Goal: Information Seeking & Learning: Check status

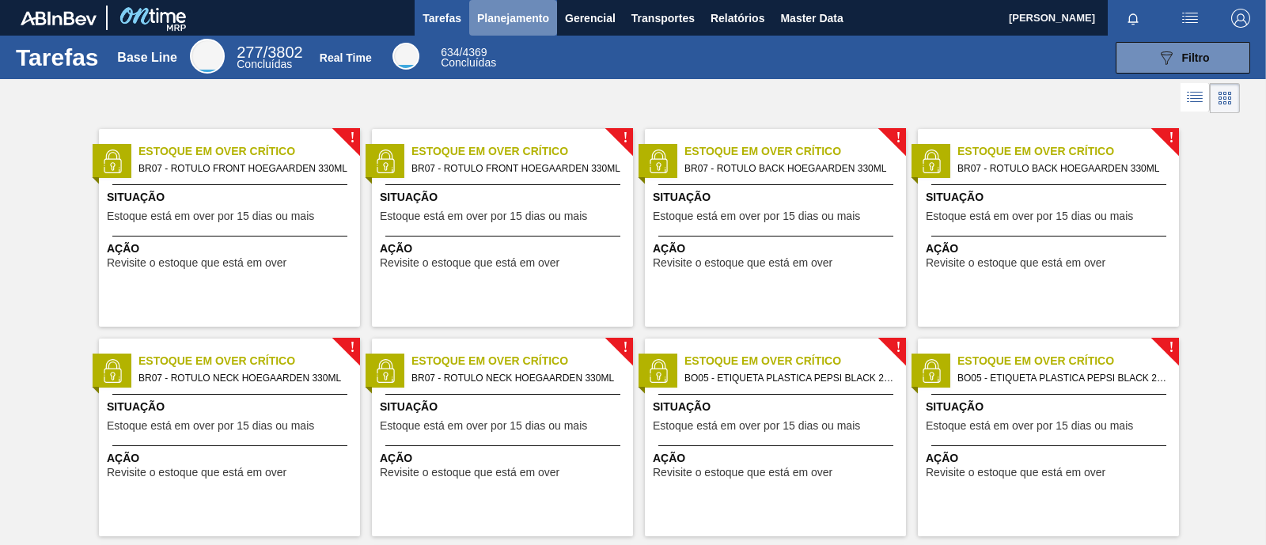
click at [526, 28] on button "Planejamento" at bounding box center [513, 18] width 88 height 36
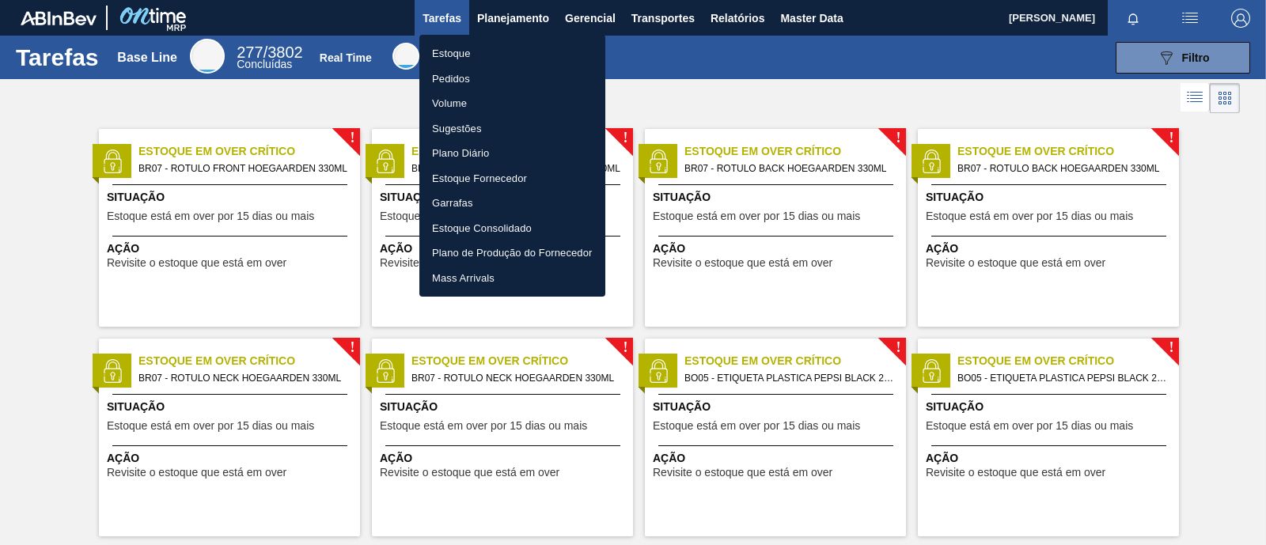
click at [471, 60] on li "Estoque" at bounding box center [512, 53] width 186 height 25
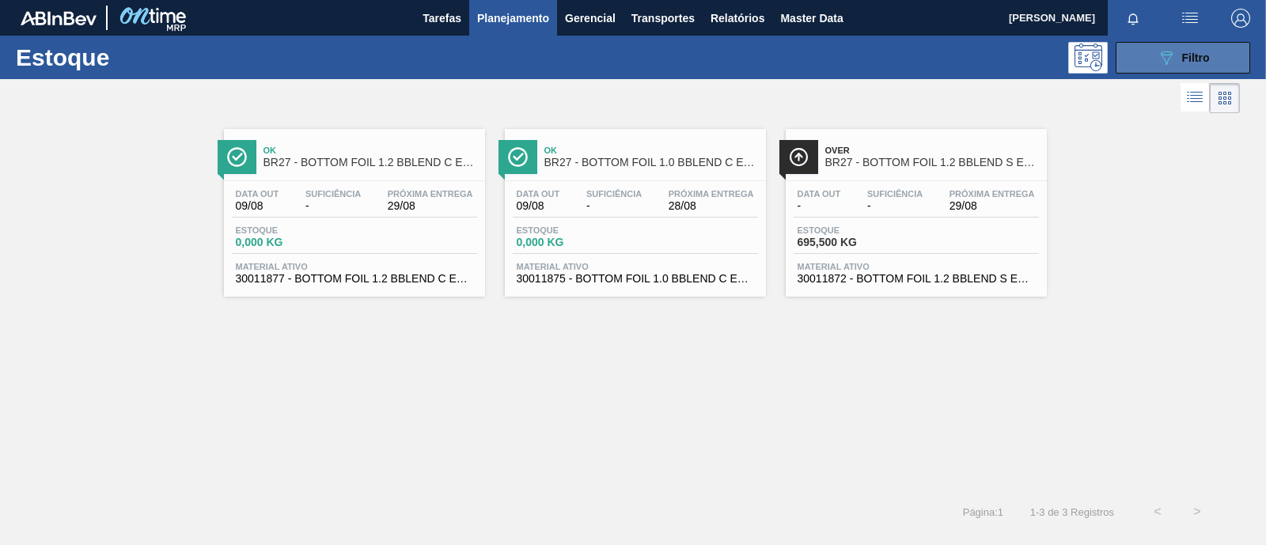
click at [1167, 64] on icon "089F7B8B-B2A5-4AFE-B5C0-19BA573D28AC" at bounding box center [1166, 57] width 19 height 19
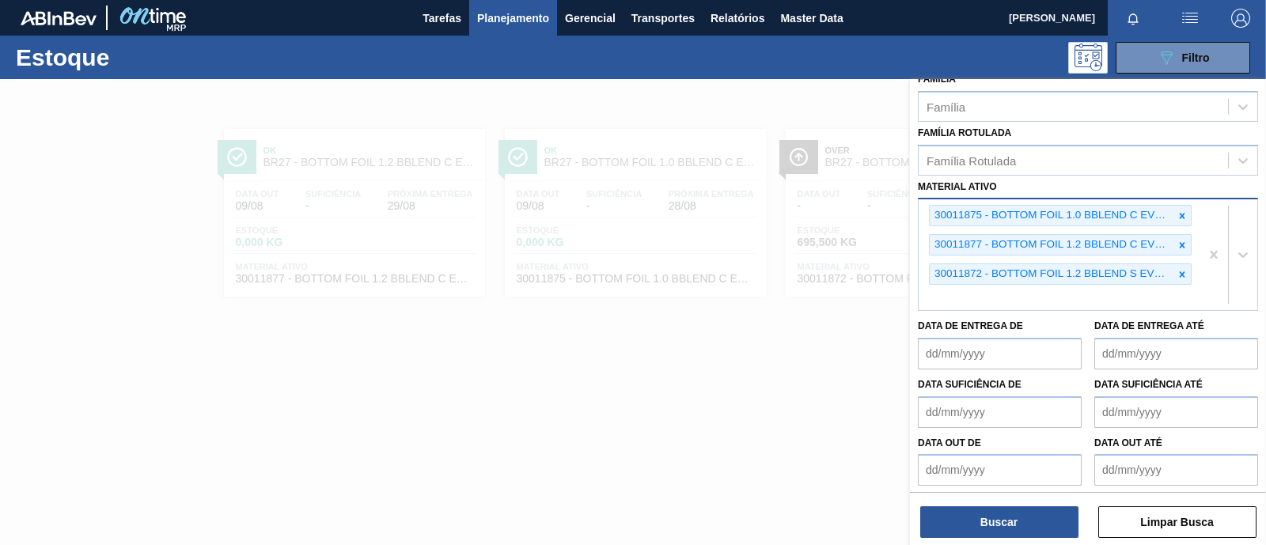
scroll to position [288, 0]
click at [1182, 271] on icon at bounding box center [1183, 274] width 6 height 6
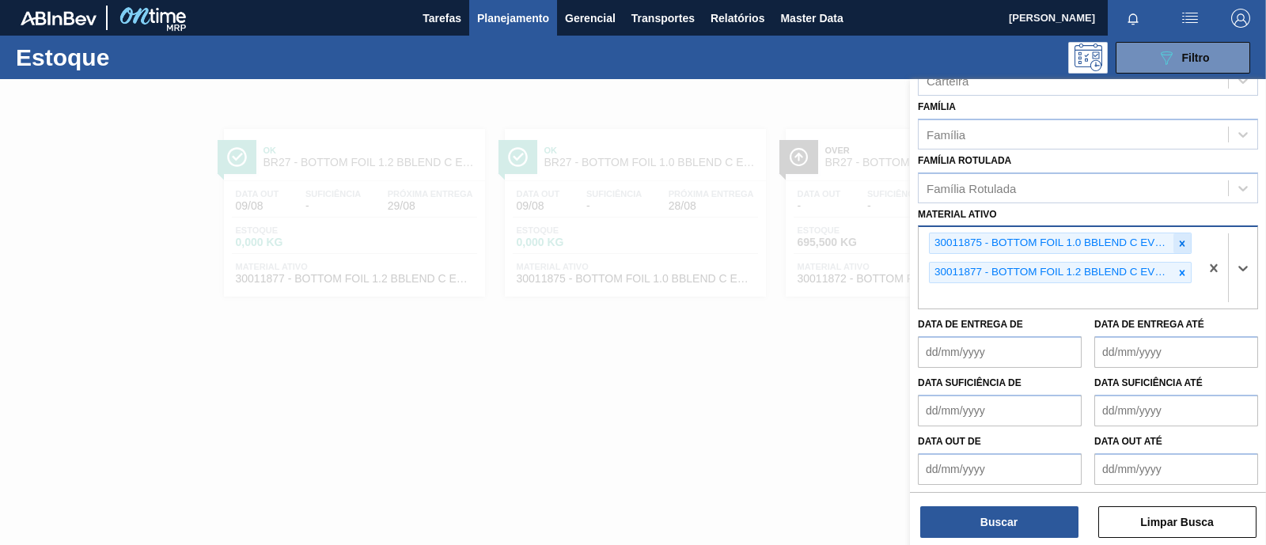
click at [1182, 242] on icon at bounding box center [1183, 244] width 6 height 6
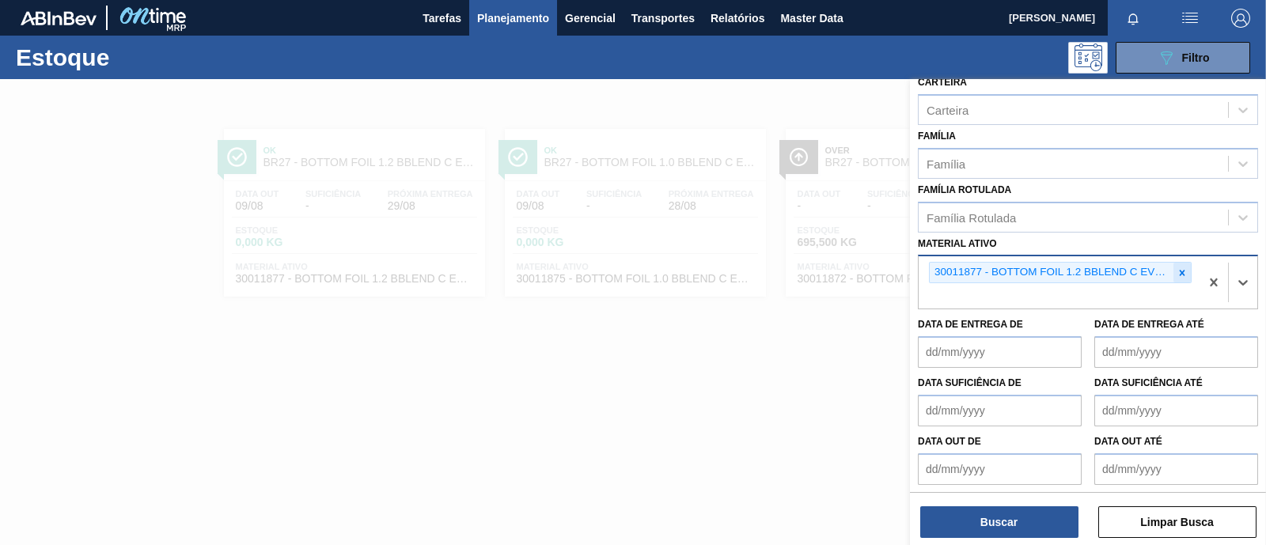
click at [1177, 268] on icon at bounding box center [1182, 273] width 11 height 11
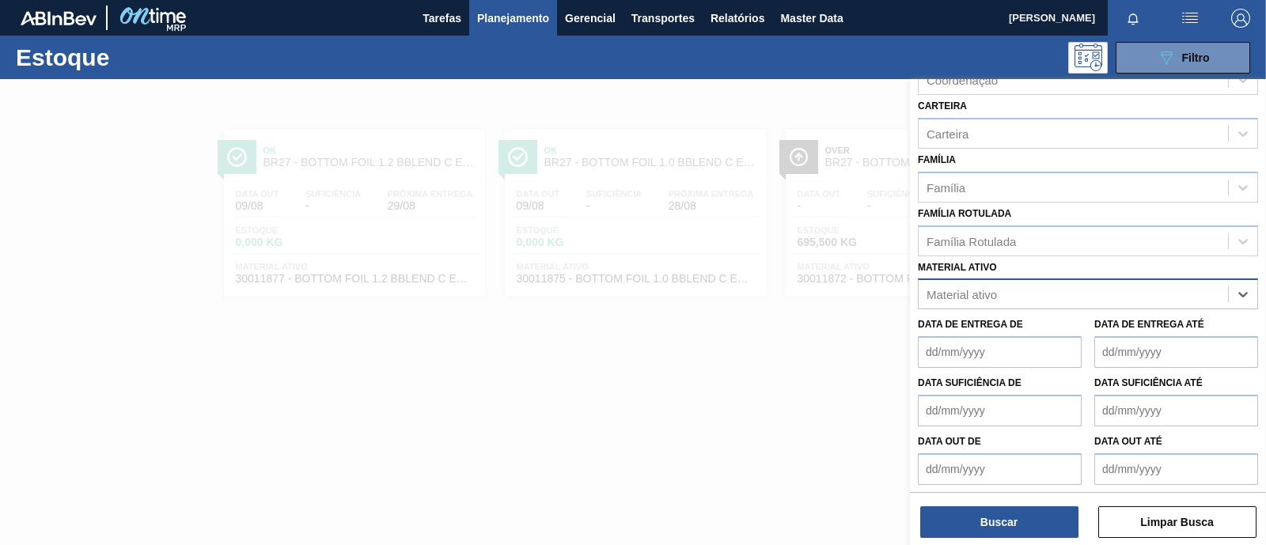
paste ativo "30005526"
type ativo "30005526"
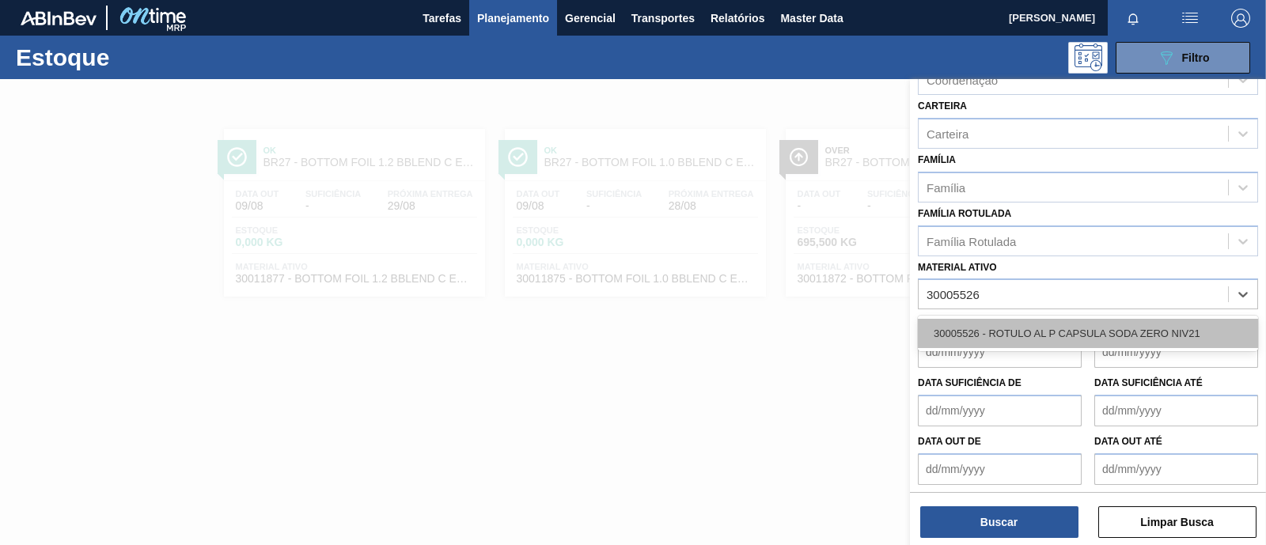
click at [1063, 327] on div "30005526 - ROTULO AL P CAPSULA SODA ZERO NIV21" at bounding box center [1088, 333] width 340 height 29
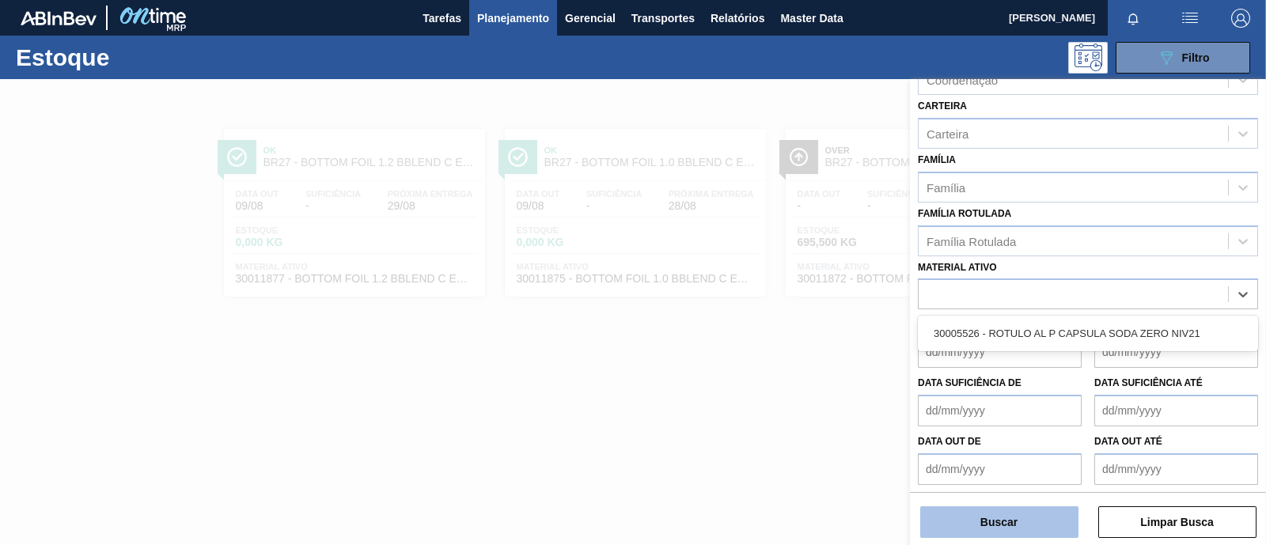
scroll to position [230, 0]
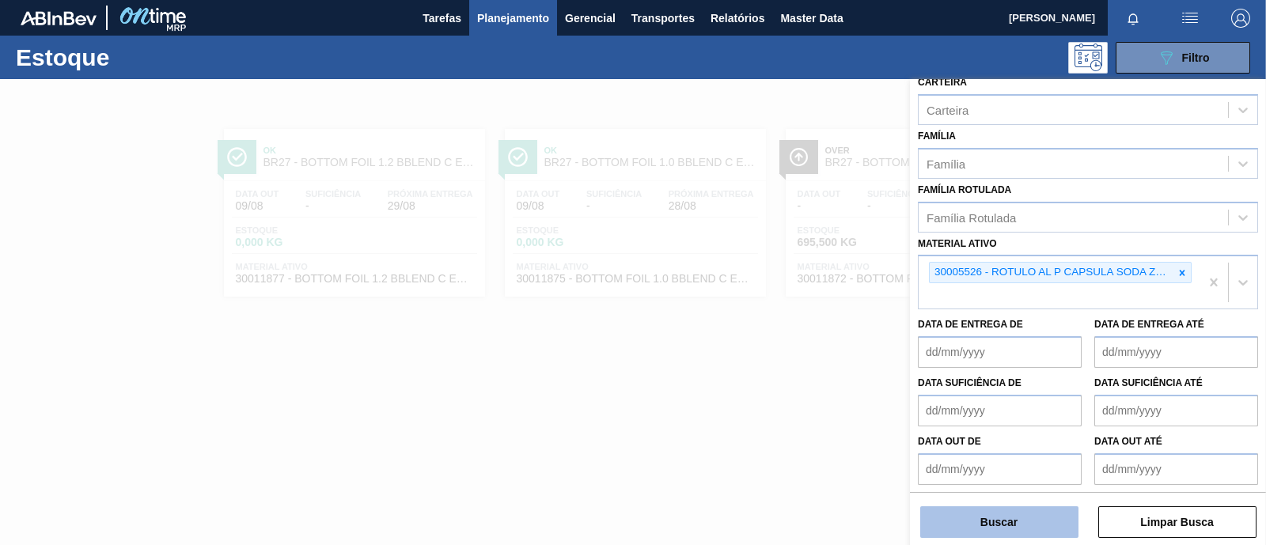
click at [1022, 524] on button "Buscar" at bounding box center [999, 523] width 158 height 32
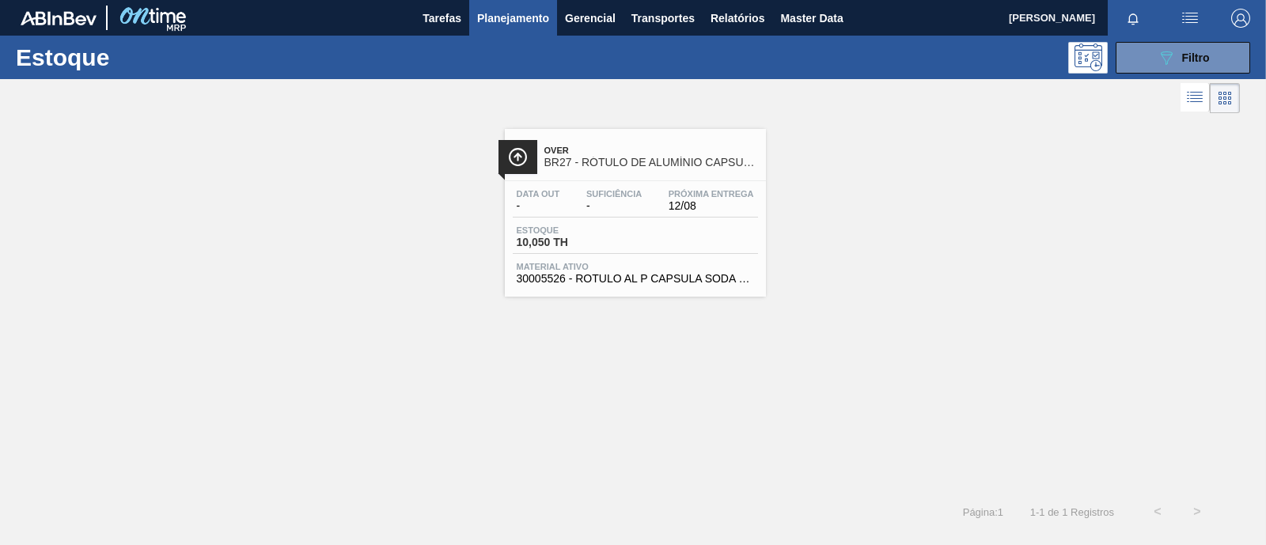
click at [562, 192] on div "Data out -" at bounding box center [538, 200] width 51 height 23
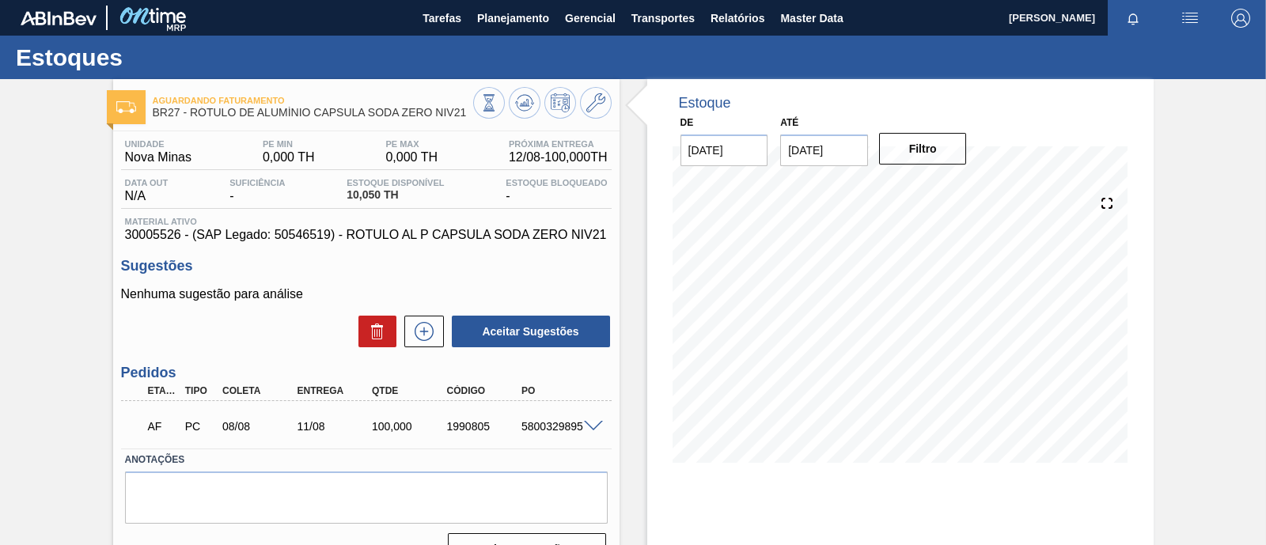
click at [597, 433] on div "5800329895" at bounding box center [559, 426] width 82 height 13
click at [594, 424] on span at bounding box center [593, 427] width 19 height 12
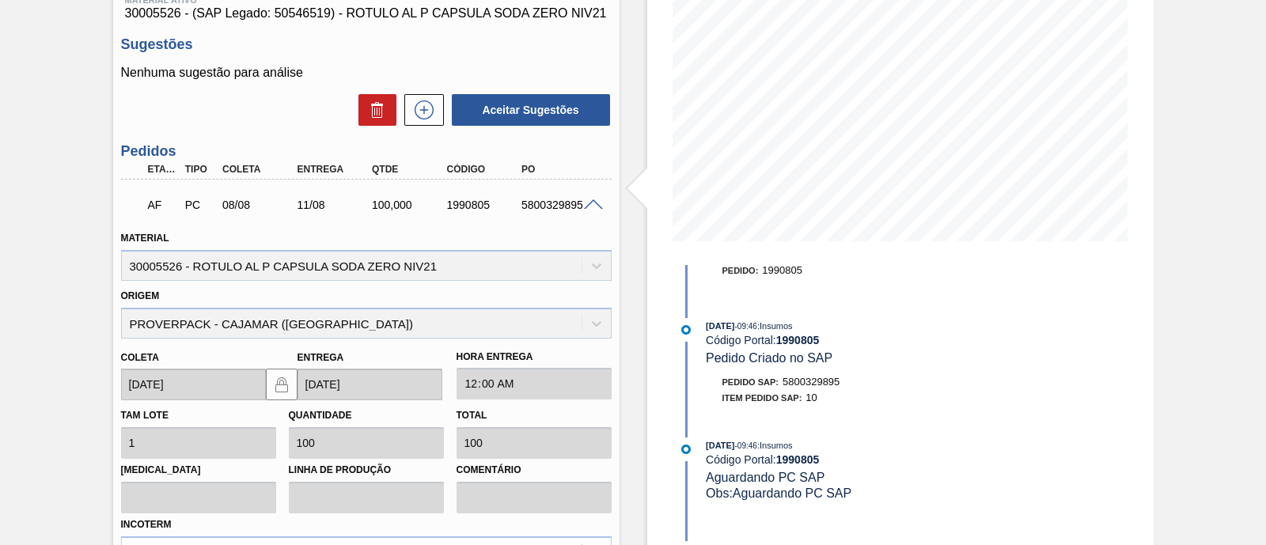
scroll to position [121, 0]
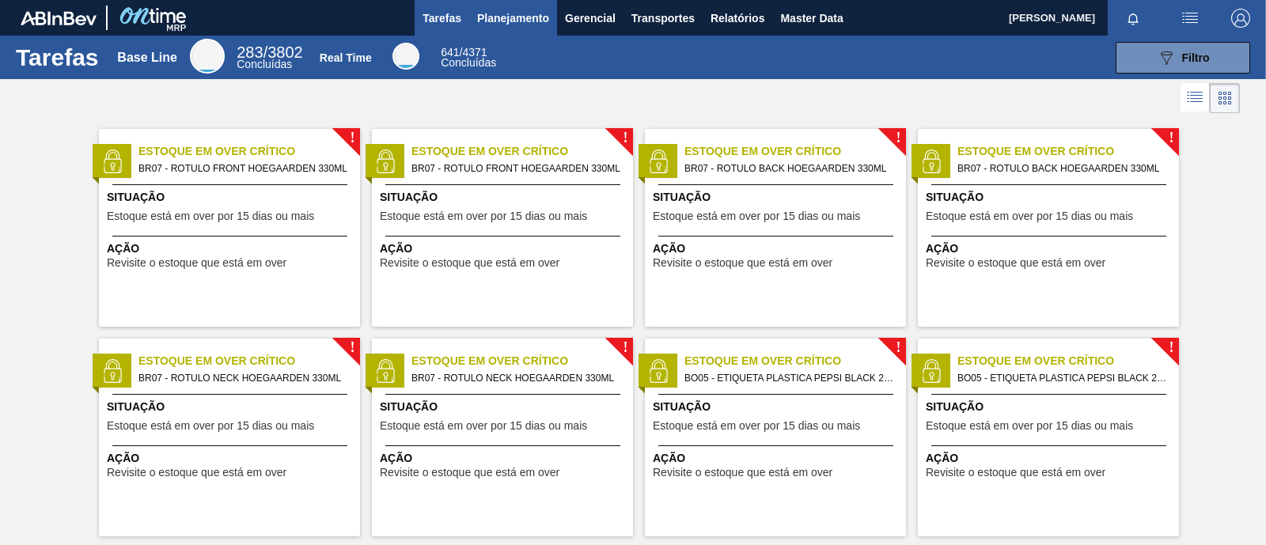
click at [537, 19] on span "Planejamento" at bounding box center [513, 18] width 72 height 19
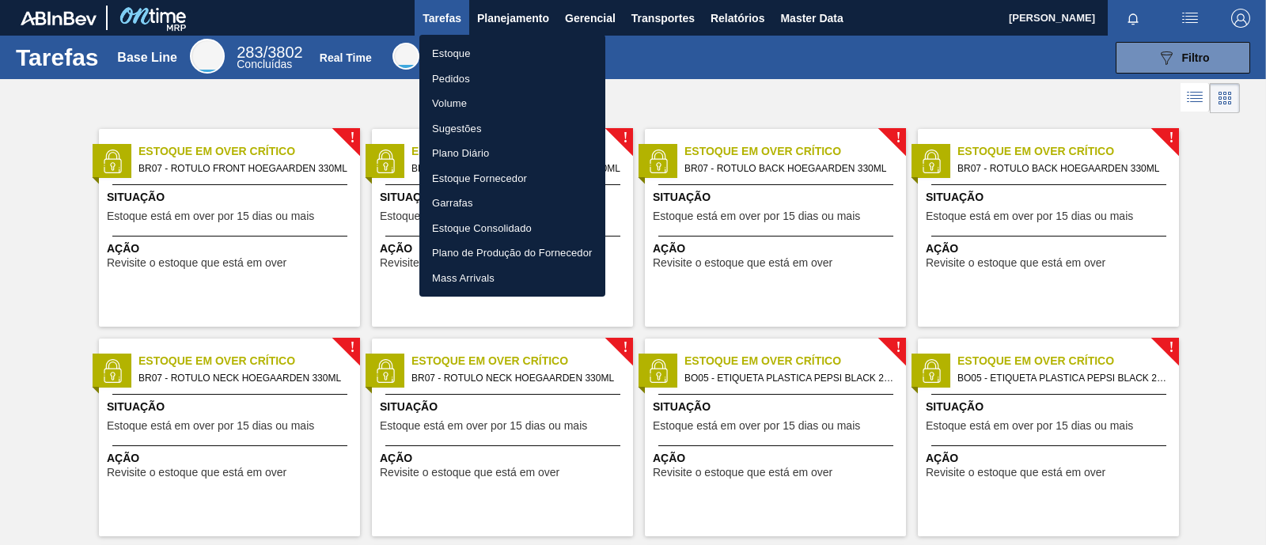
click at [461, 50] on li "Estoque" at bounding box center [512, 53] width 186 height 25
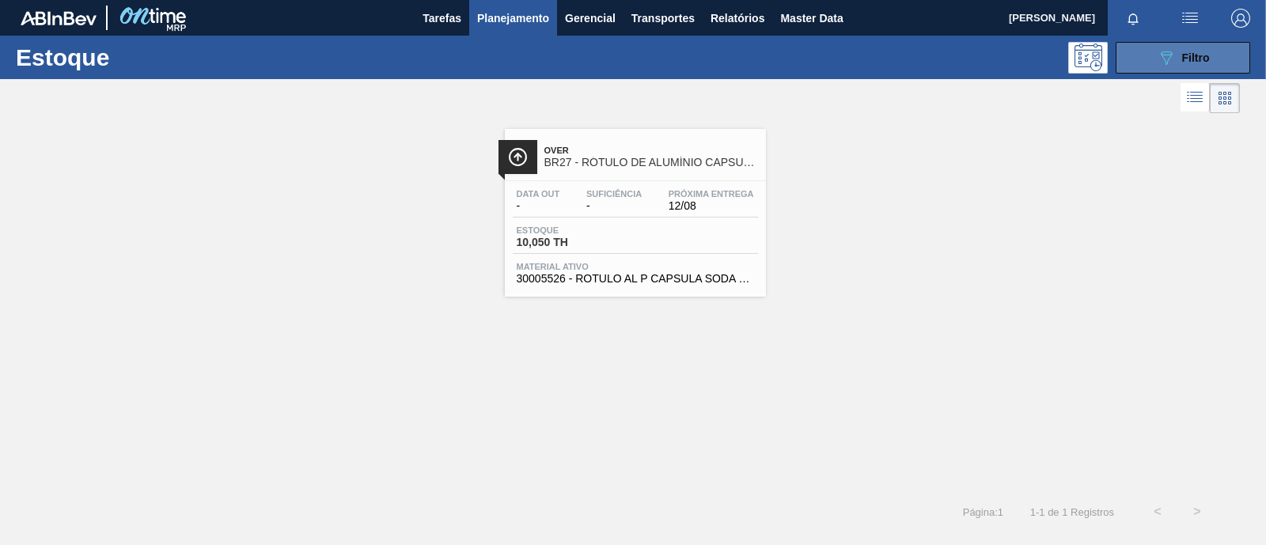
click at [1159, 58] on icon "089F7B8B-B2A5-4AFE-B5C0-19BA573D28AC" at bounding box center [1166, 57] width 19 height 19
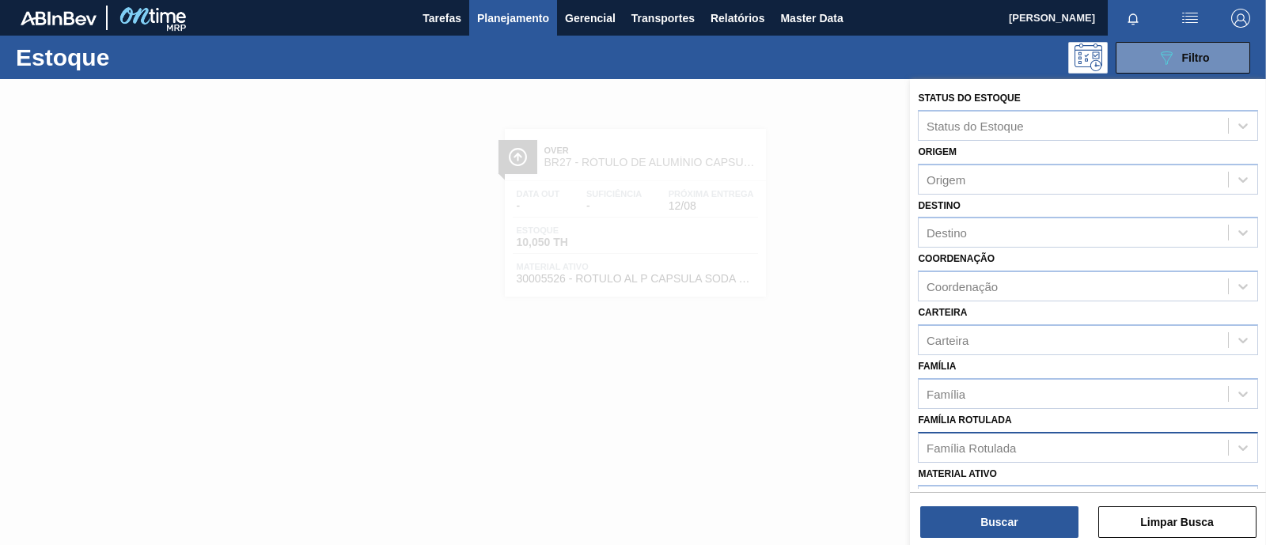
scroll to position [197, 0]
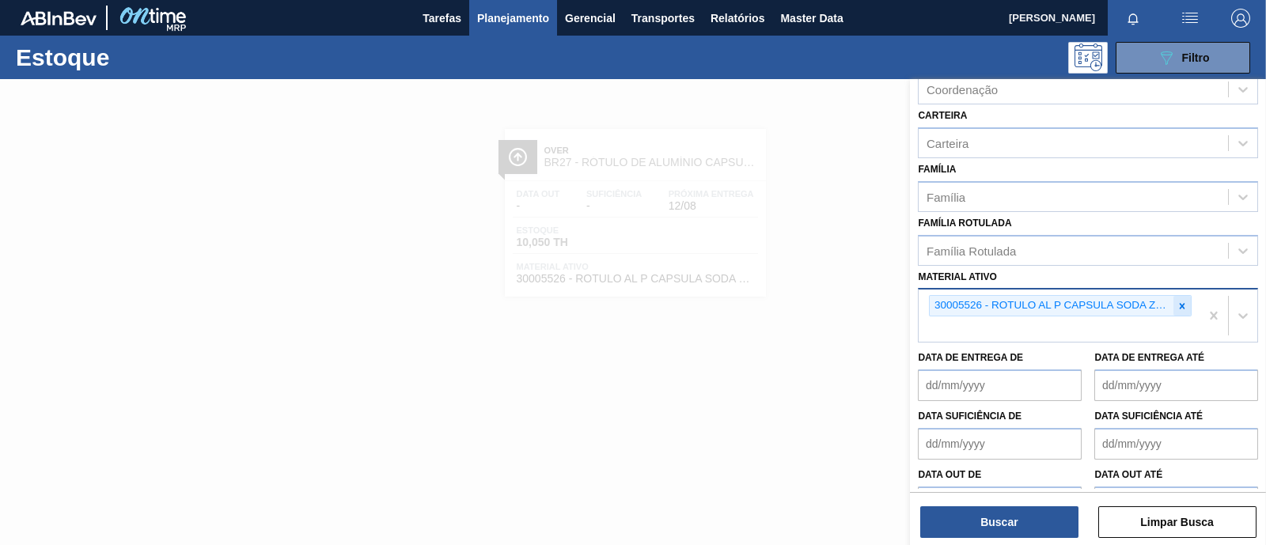
click at [1178, 301] on icon at bounding box center [1182, 306] width 11 height 11
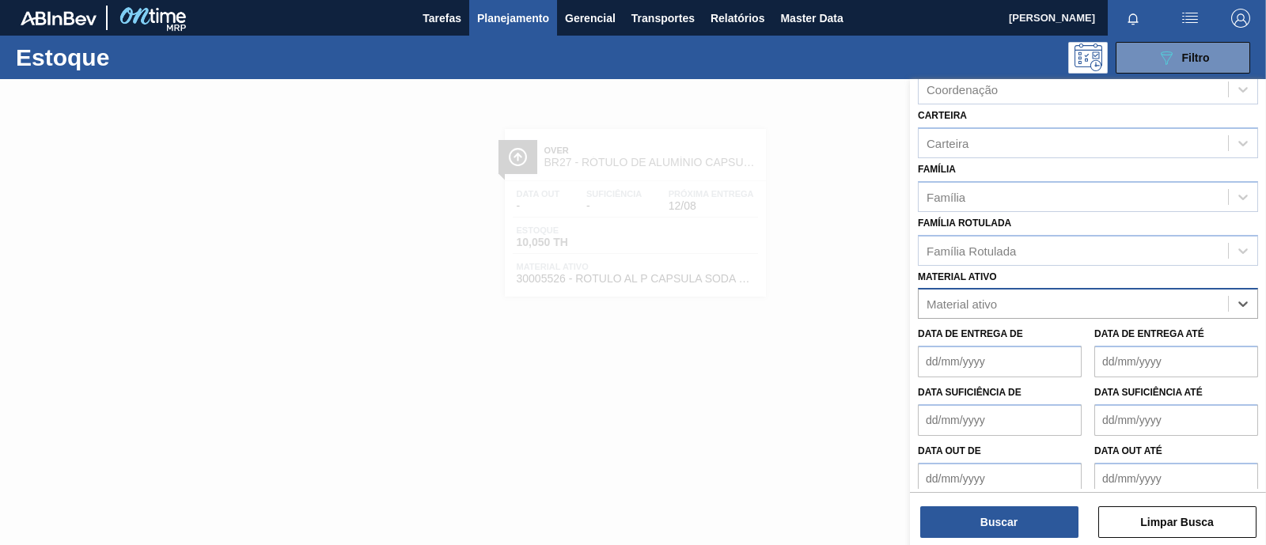
click at [993, 298] on div "Material ativo" at bounding box center [962, 304] width 70 height 13
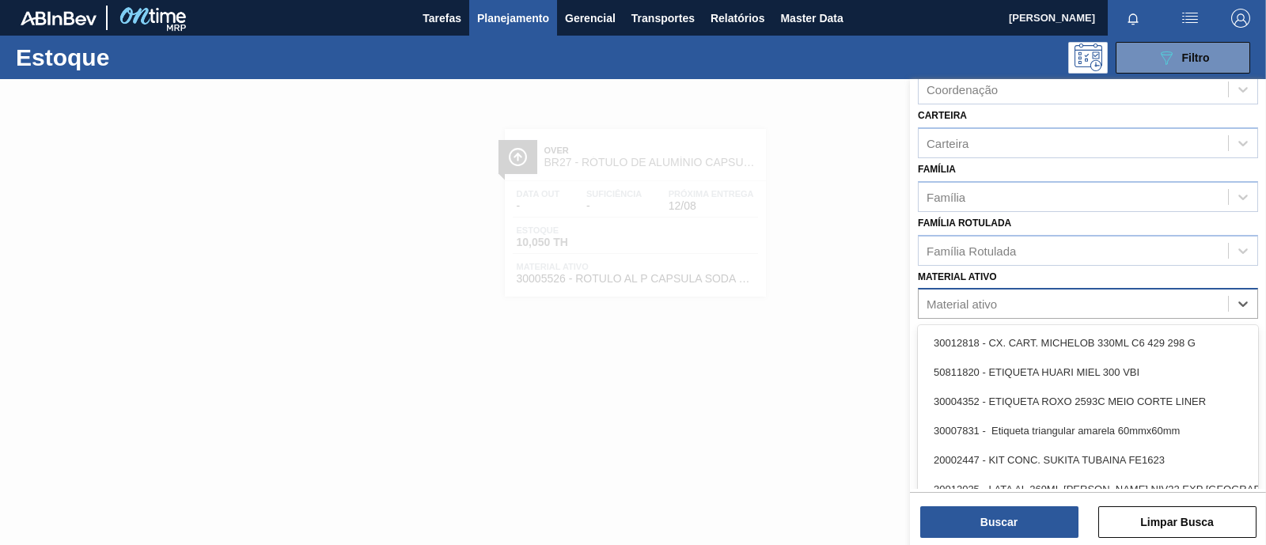
paste ativo "30011872 30011875 30011877"
type ativo "30011872 30011875 30011877"
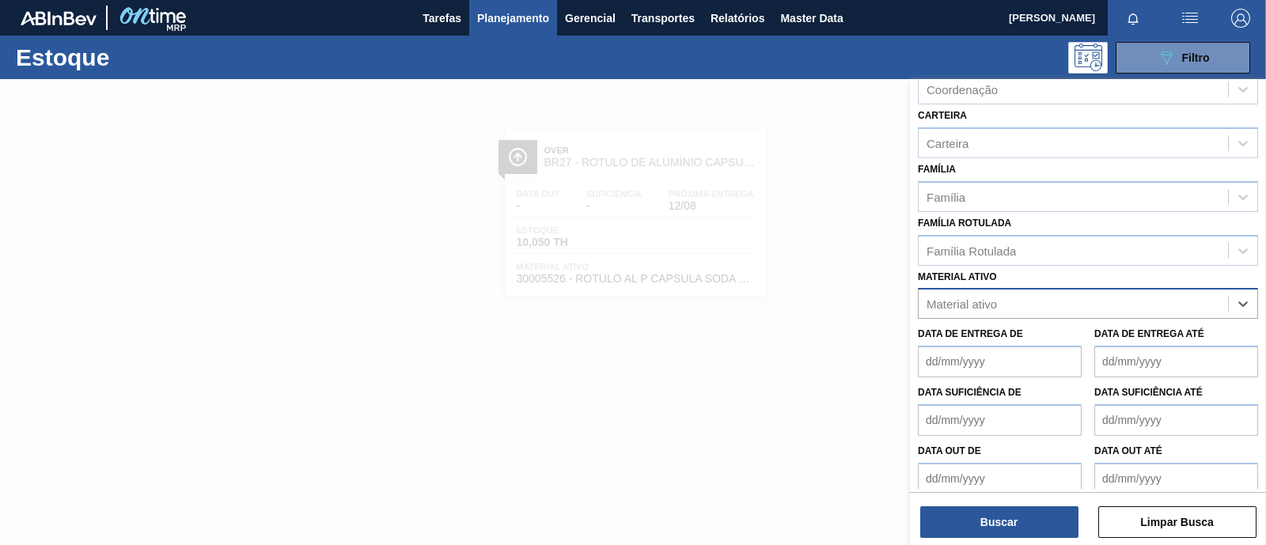
drag, startPoint x: 1108, startPoint y: 302, endPoint x: 1021, endPoint y: 301, distance: 87.1
click at [1021, 301] on div "Material ativo" at bounding box center [1073, 304] width 309 height 23
click at [1017, 301] on div "Material ativo" at bounding box center [1073, 304] width 309 height 23
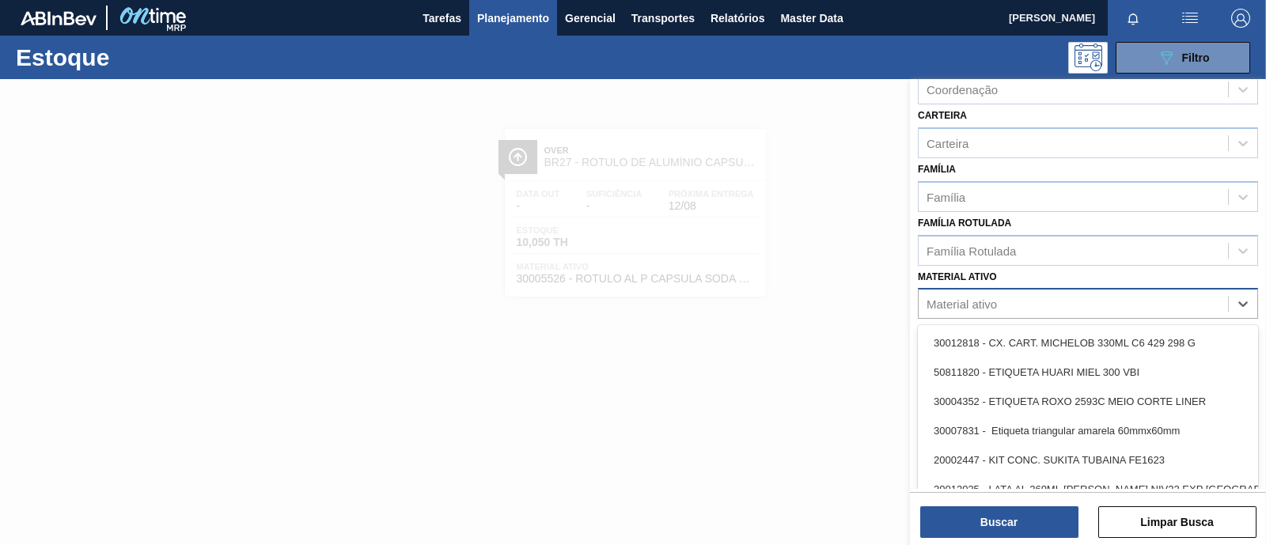
paste ativo "30011872 30011875 30011877"
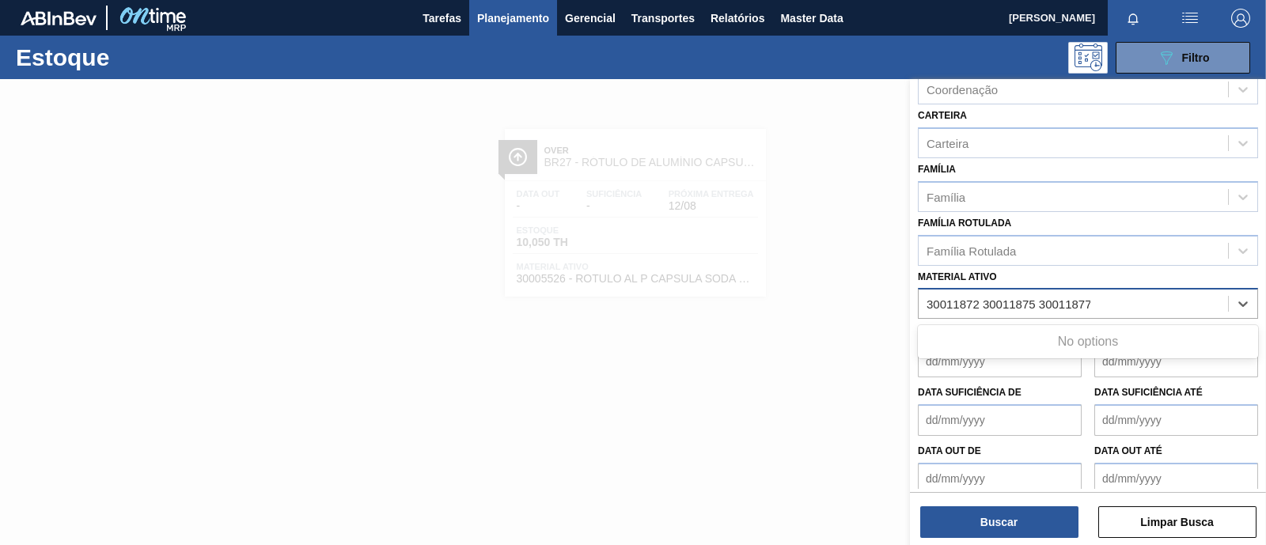
drag, startPoint x: 979, startPoint y: 297, endPoint x: 1108, endPoint y: 297, distance: 129.0
click at [1108, 297] on div "30011872 30011875 30011877 30011872 30011875 30011877" at bounding box center [1073, 304] width 309 height 23
type ativo "30011872"
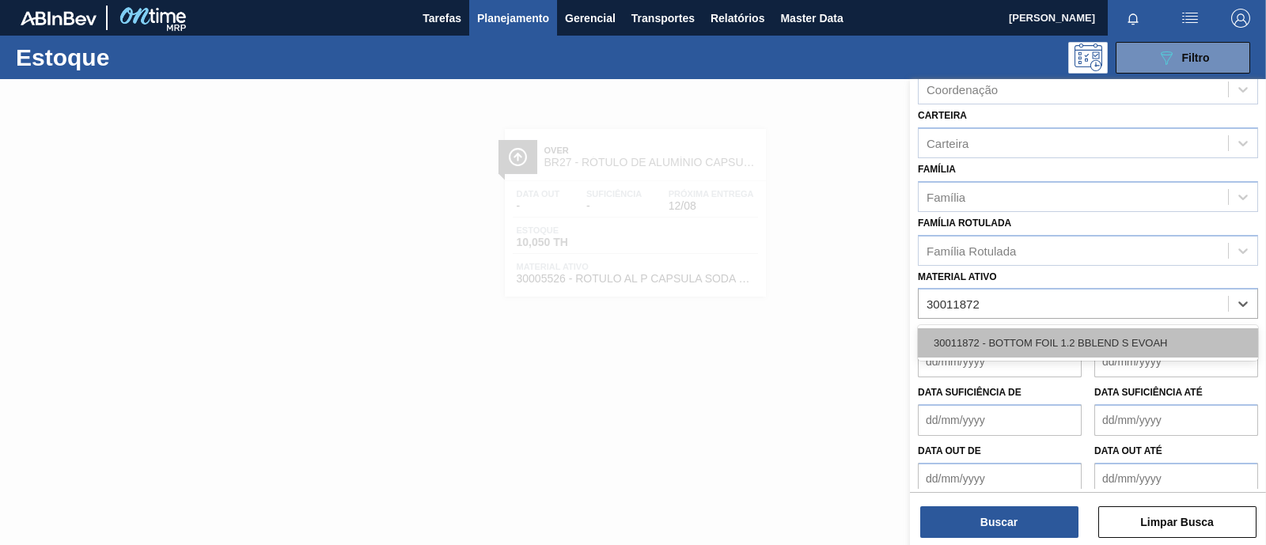
click at [1089, 346] on div "30011872 - BOTTOM FOIL 1.2 BBLEND S EVOAH" at bounding box center [1088, 342] width 340 height 29
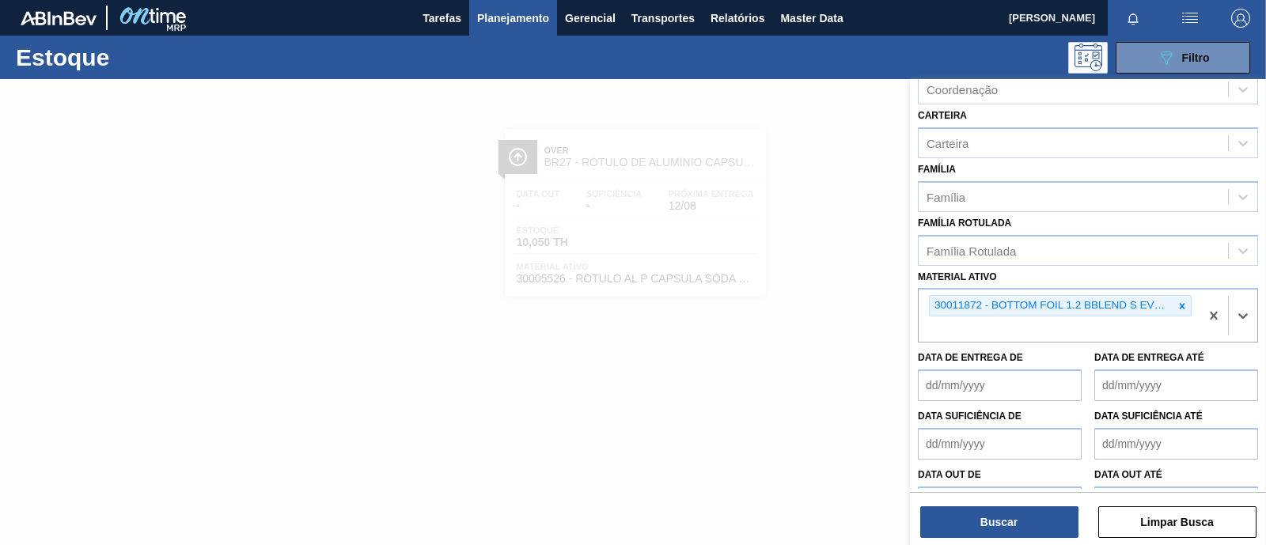
paste ativo "30011875 30011877"
type ativo "30011875 30011877"
drag, startPoint x: 1040, startPoint y: 322, endPoint x: 944, endPoint y: 332, distance: 96.2
click at [944, 332] on div "30011872 - BOTTOM FOIL 1.2 BBLEND S EVOAH" at bounding box center [1059, 316] width 281 height 52
paste ativo "30011875 30011877"
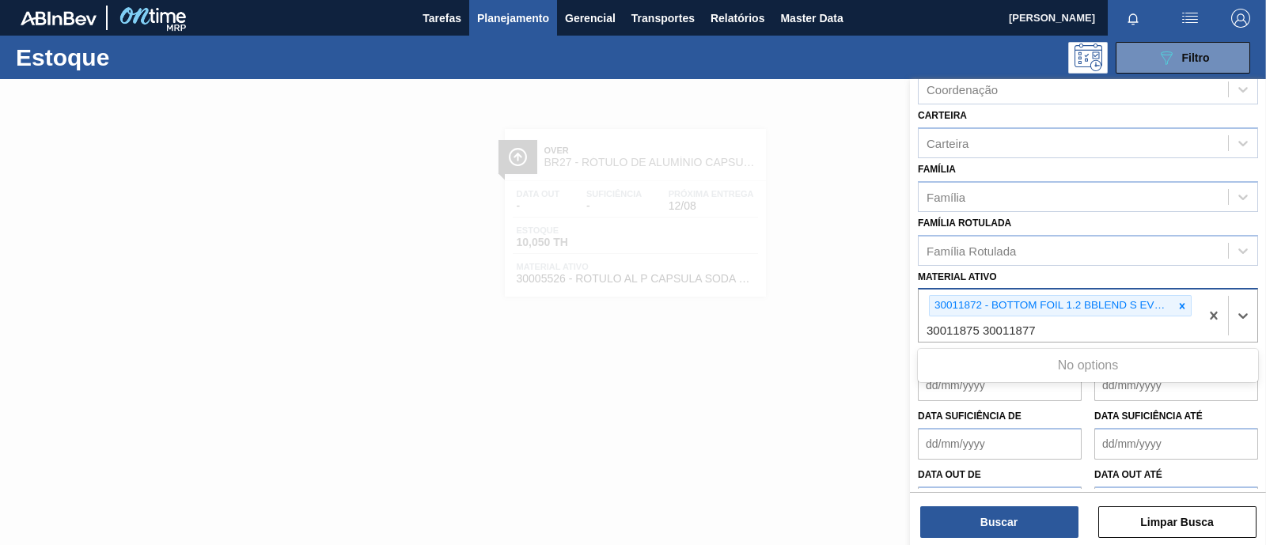
drag, startPoint x: 962, startPoint y: 324, endPoint x: 1062, endPoint y: 323, distance: 100.5
click at [1062, 323] on div "30011872 - BOTTOM FOIL 1.2 BBLEND S EVOAH 30011875 30011877 30011875 30011877" at bounding box center [1059, 316] width 281 height 52
click at [1005, 325] on ativo "30011875 30011877" at bounding box center [983, 330] width 112 height 13
click at [1178, 302] on icon at bounding box center [1182, 306] width 11 height 11
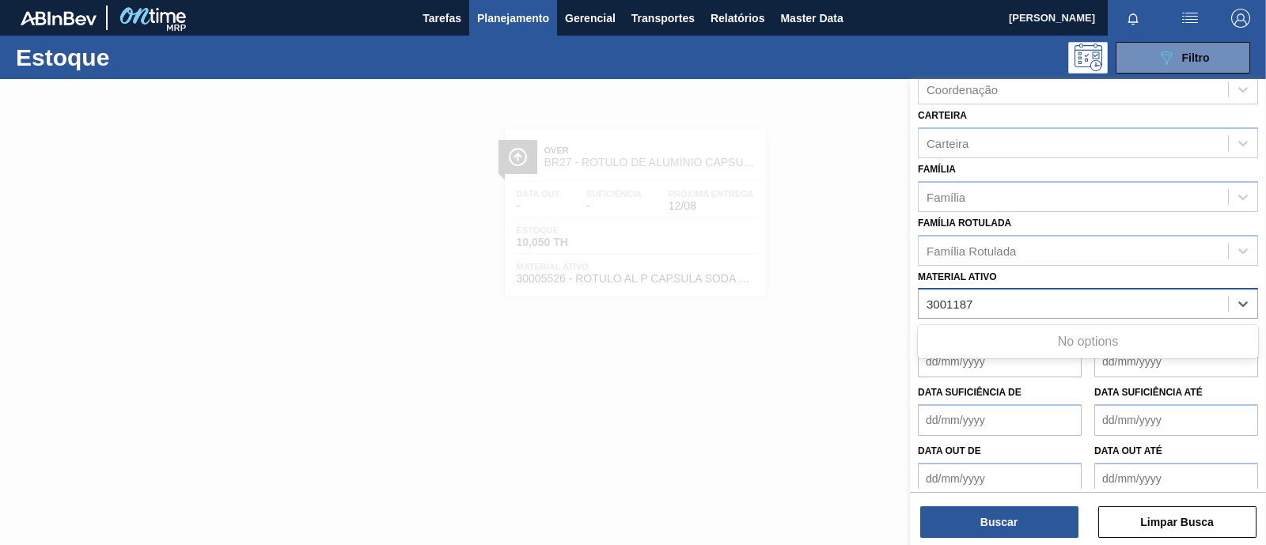
type ativo "3001187"
paste ativo "30011872"
type ativo "30011872"
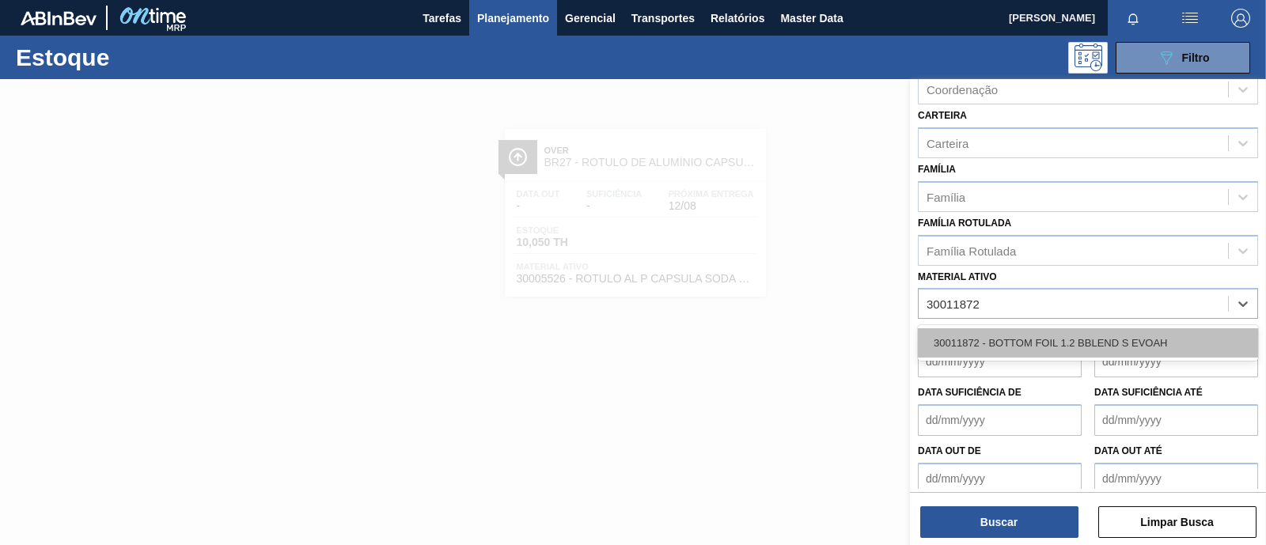
click at [1032, 344] on div "30011872 - BOTTOM FOIL 1.2 BBLEND S EVOAH" at bounding box center [1088, 342] width 340 height 29
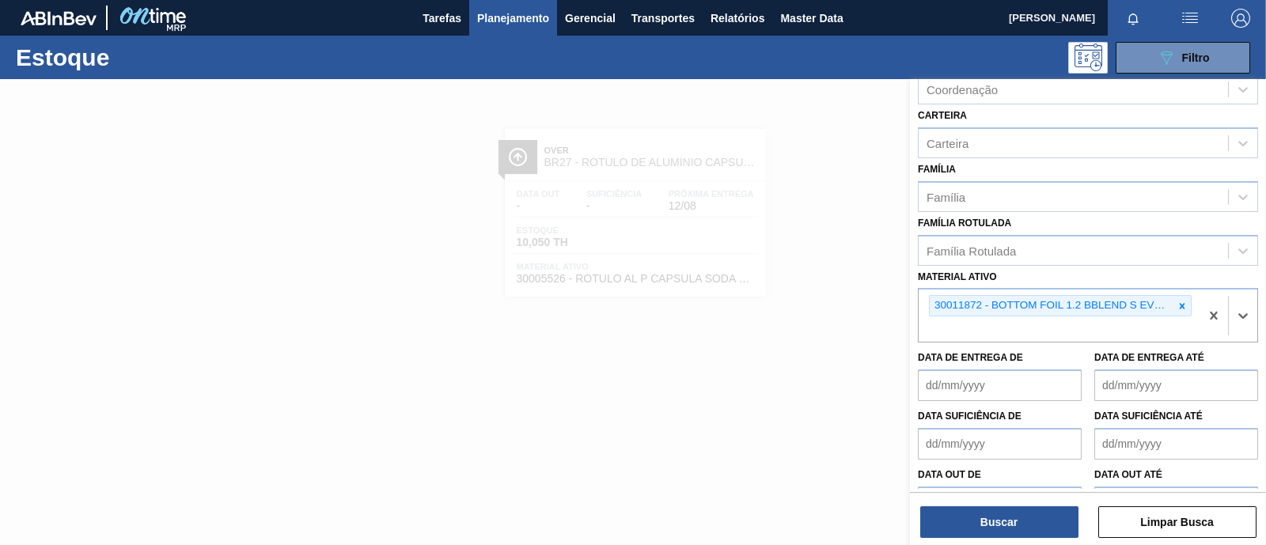
paste ativo "30011875"
type ativo "30011875"
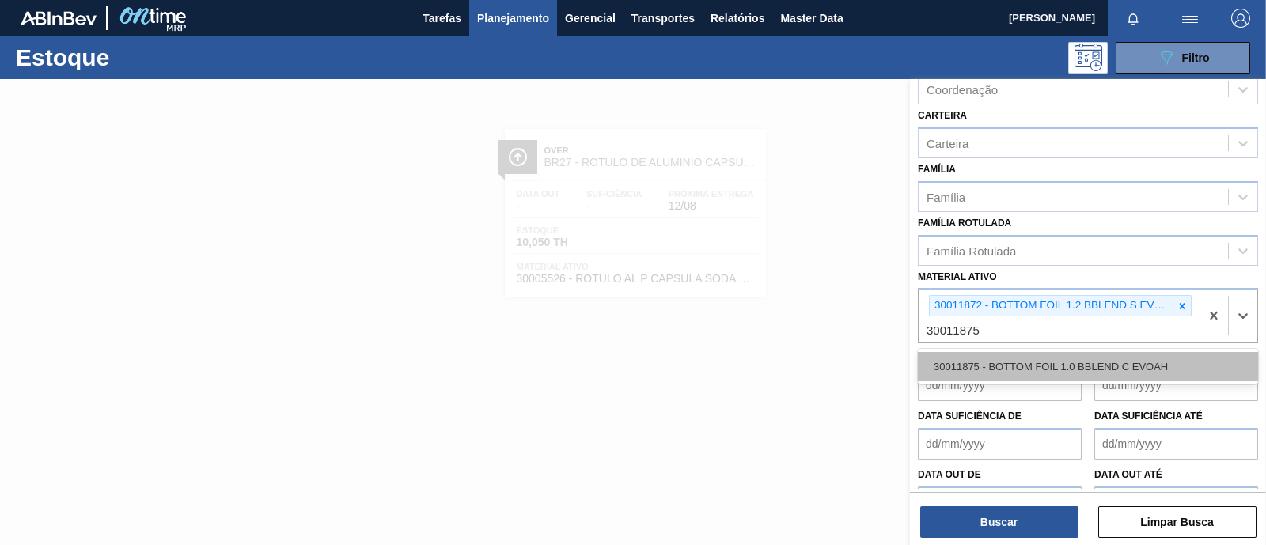
click at [1021, 364] on div "30011875 - BOTTOM FOIL 1.0 BBLEND C EVOAH" at bounding box center [1088, 366] width 340 height 29
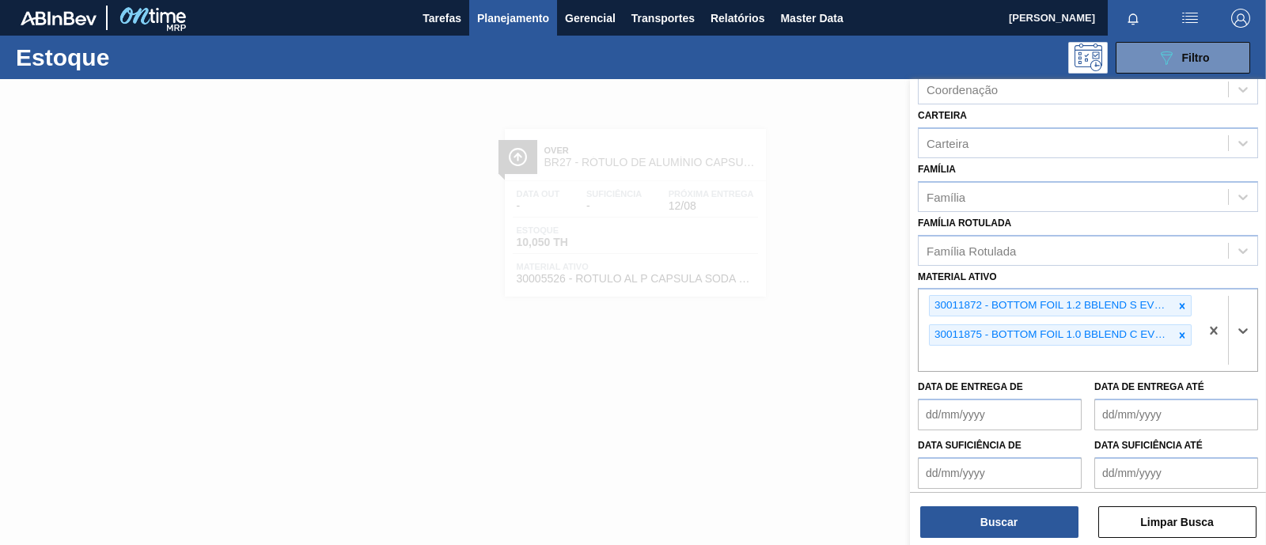
paste ativo "30011877"
type ativo "30011877"
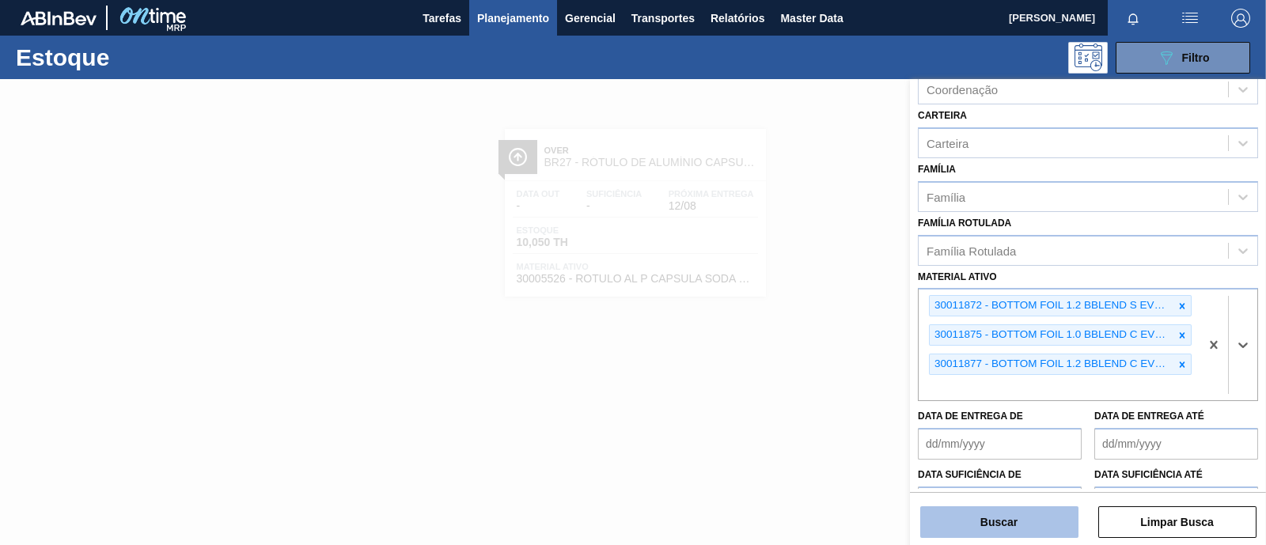
click at [972, 514] on button "Buscar" at bounding box center [999, 523] width 158 height 32
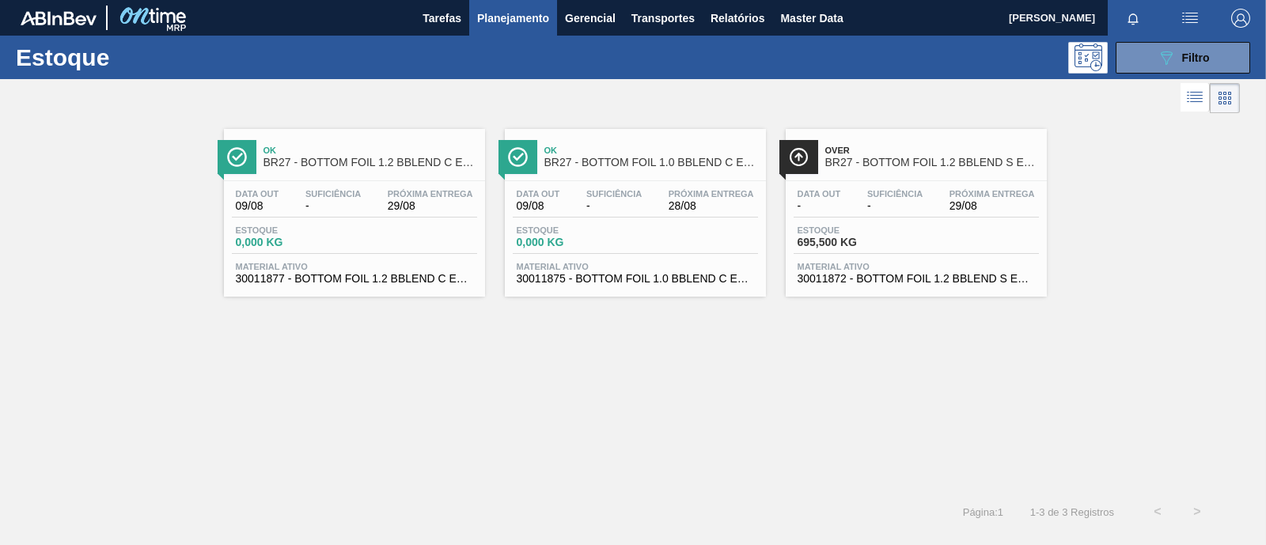
click at [320, 231] on span "Estoque" at bounding box center [291, 230] width 111 height 9
